Goal: Navigation & Orientation: Find specific page/section

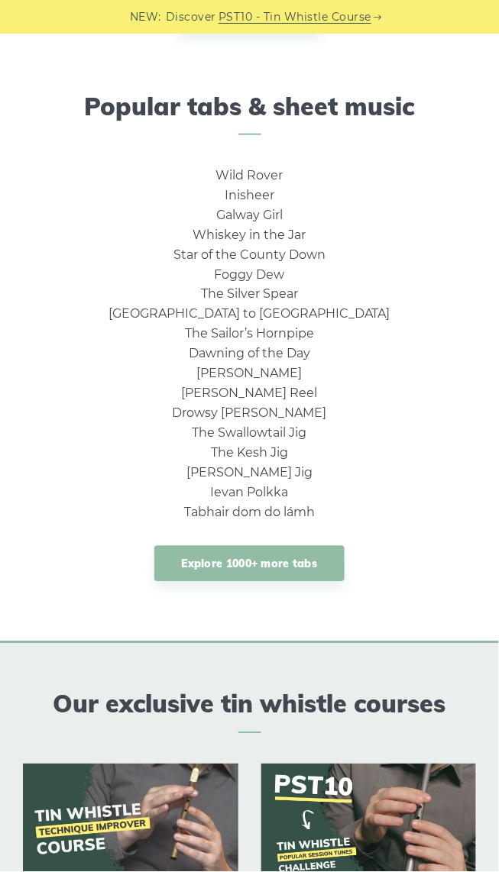
scroll to position [838, 0]
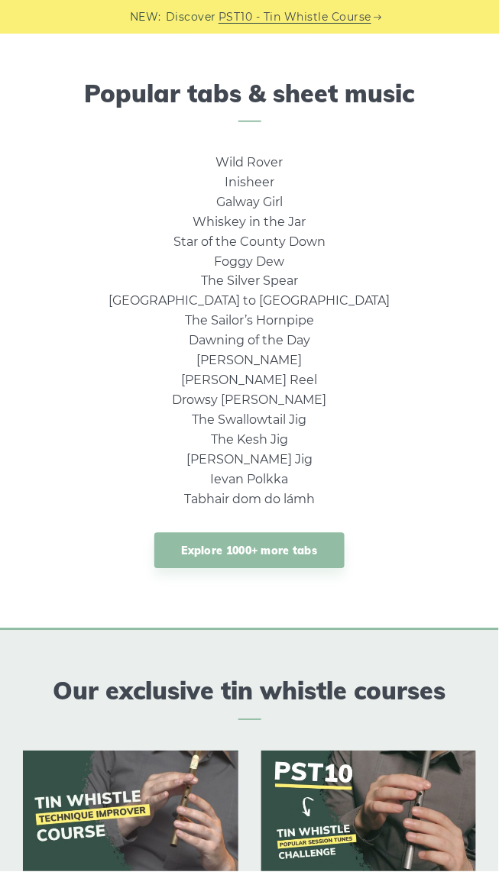
click at [315, 535] on link "Explore 1000+ more tabs" at bounding box center [249, 551] width 191 height 36
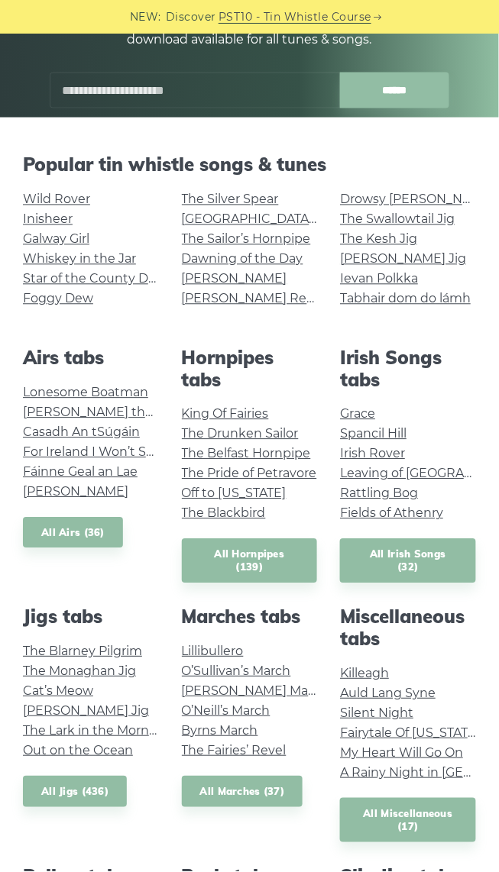
scroll to position [241, 0]
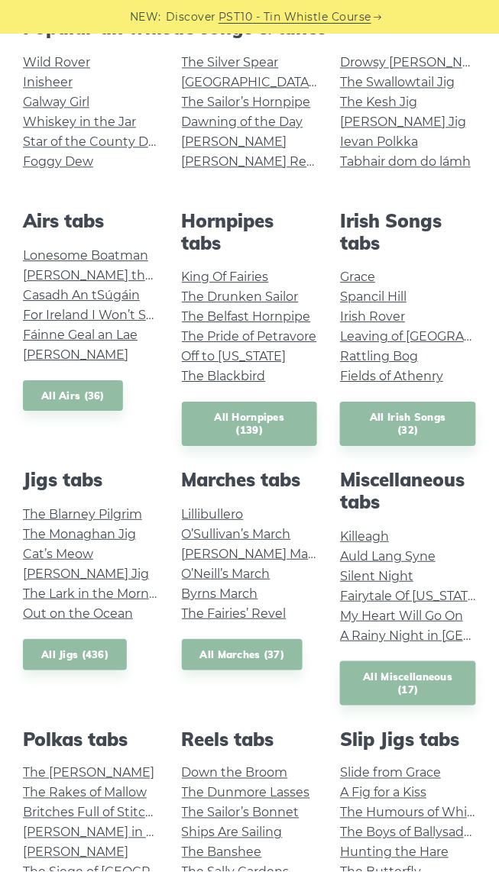
click at [448, 687] on link "All Miscellaneous (17)" at bounding box center [408, 684] width 136 height 44
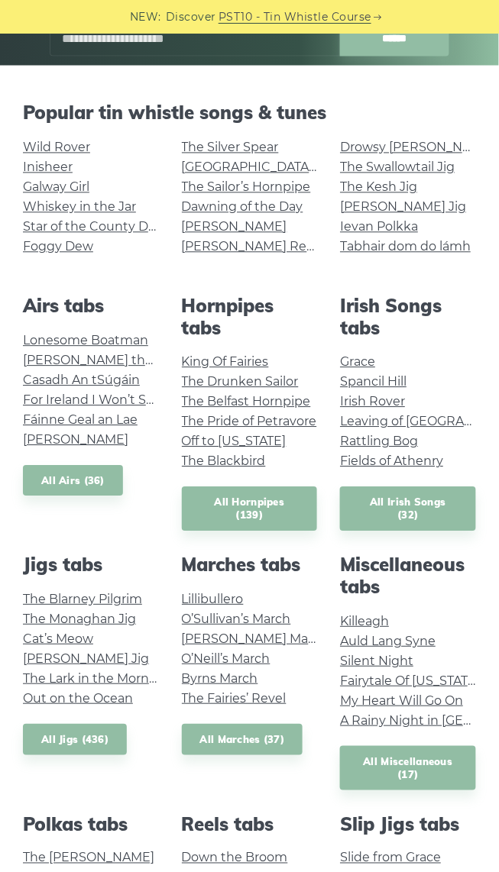
scroll to position [280, 0]
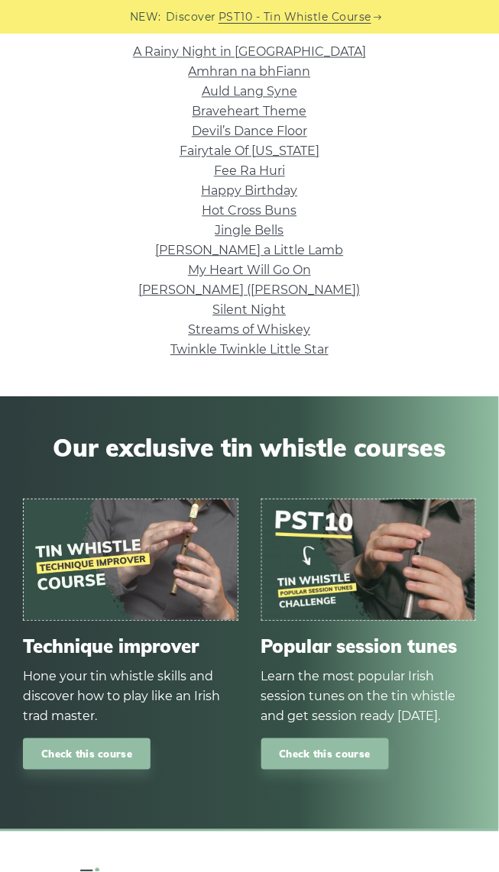
scroll to position [343, 0]
